Goal: Task Accomplishment & Management: Use online tool/utility

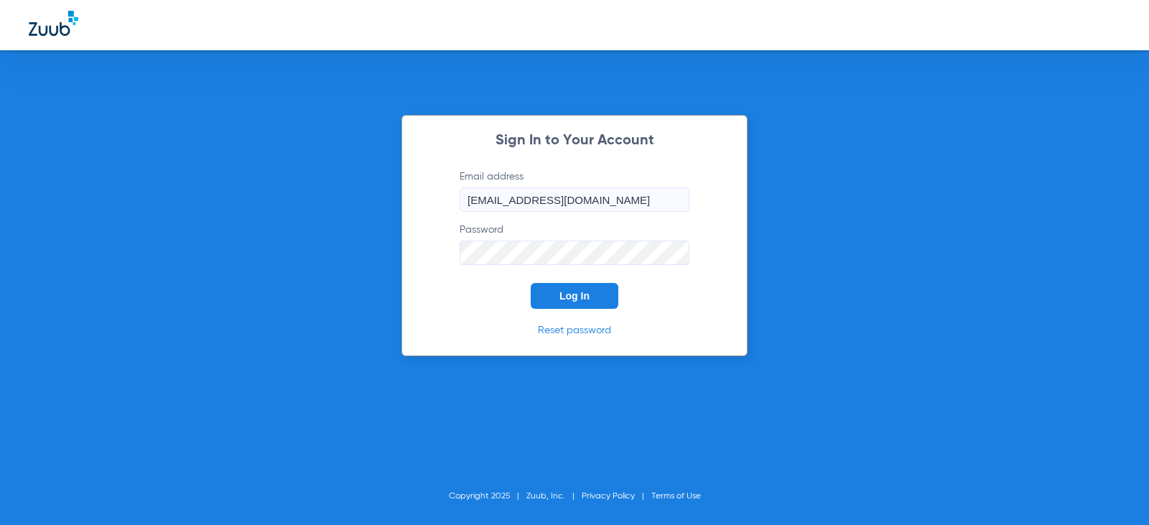
click at [567, 293] on span "Log In" at bounding box center [575, 295] width 30 height 11
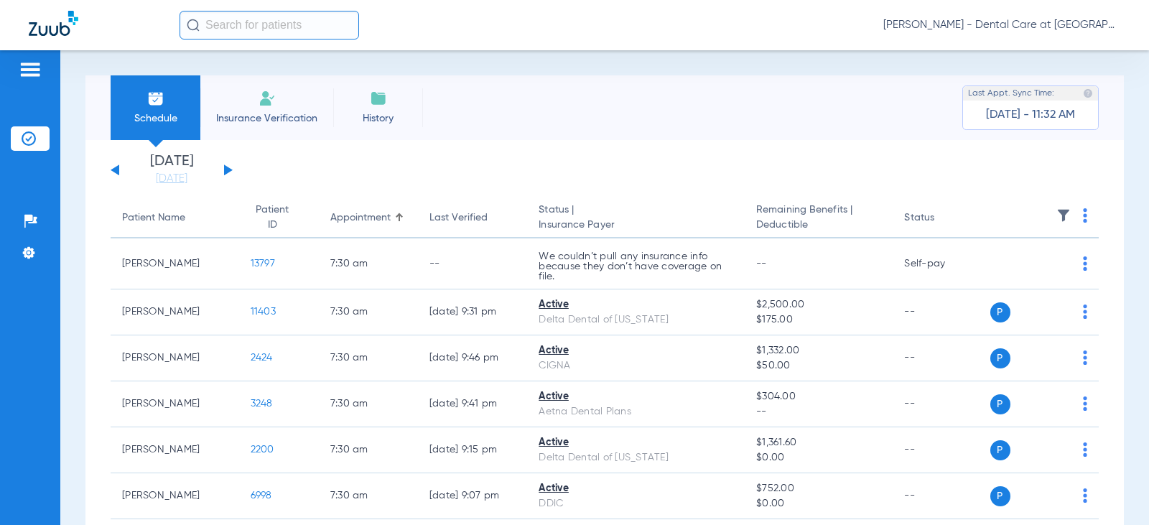
click at [230, 169] on button at bounding box center [228, 170] width 9 height 11
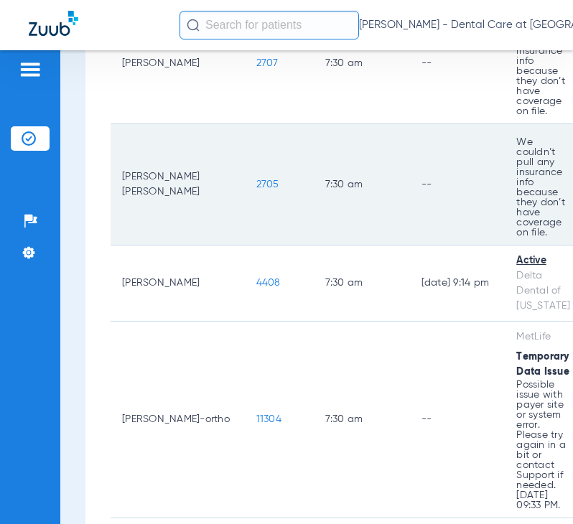
scroll to position [359, 0]
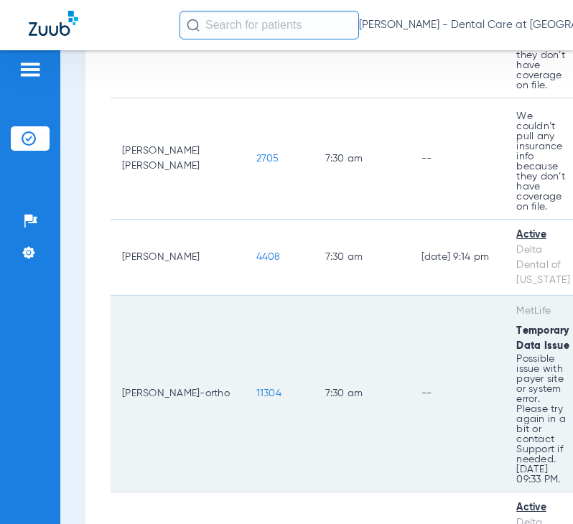
click at [314, 320] on td "7:30 AM" at bounding box center [362, 394] width 96 height 197
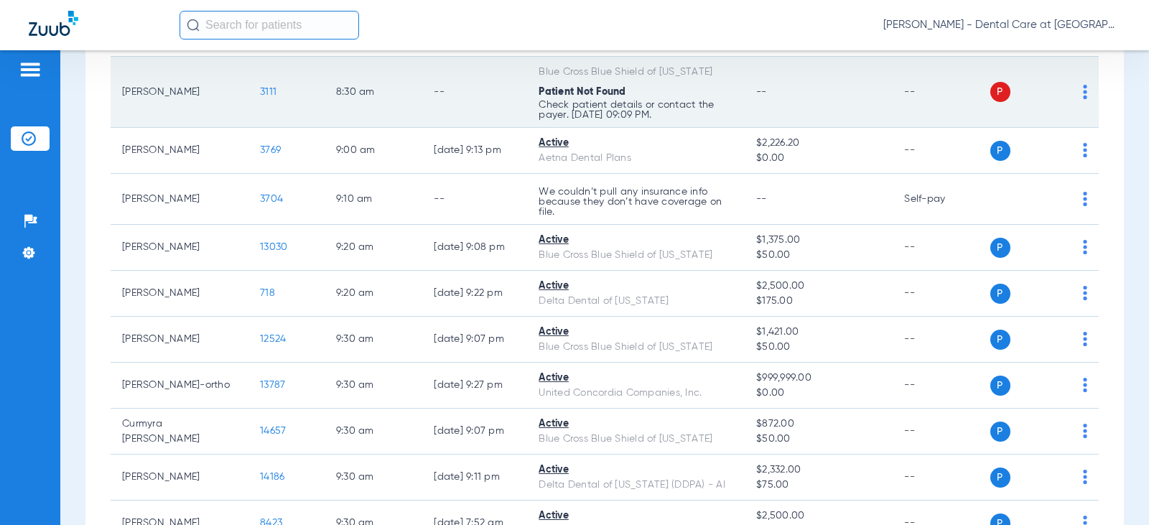
scroll to position [862, 0]
